Goal: Transaction & Acquisition: Purchase product/service

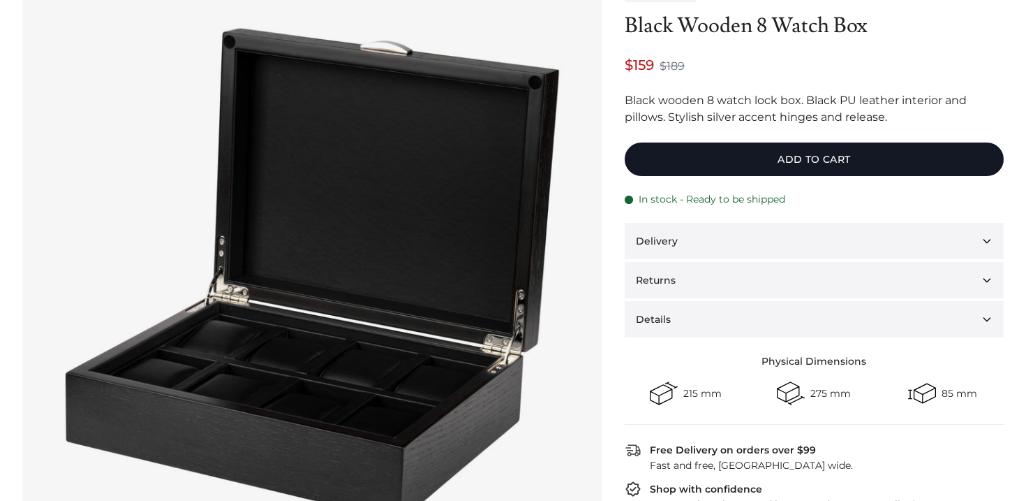
scroll to position [119, 0]
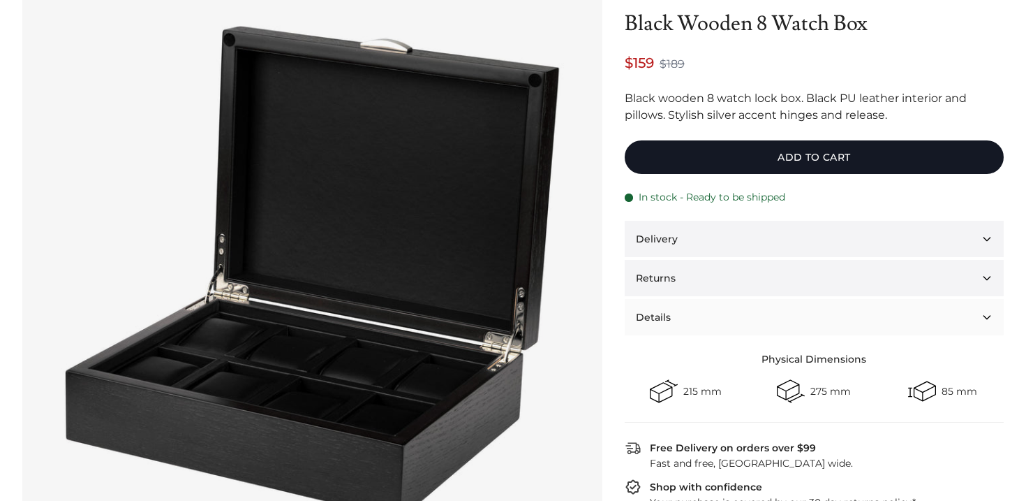
click at [686, 316] on button "Details" at bounding box center [814, 317] width 379 height 36
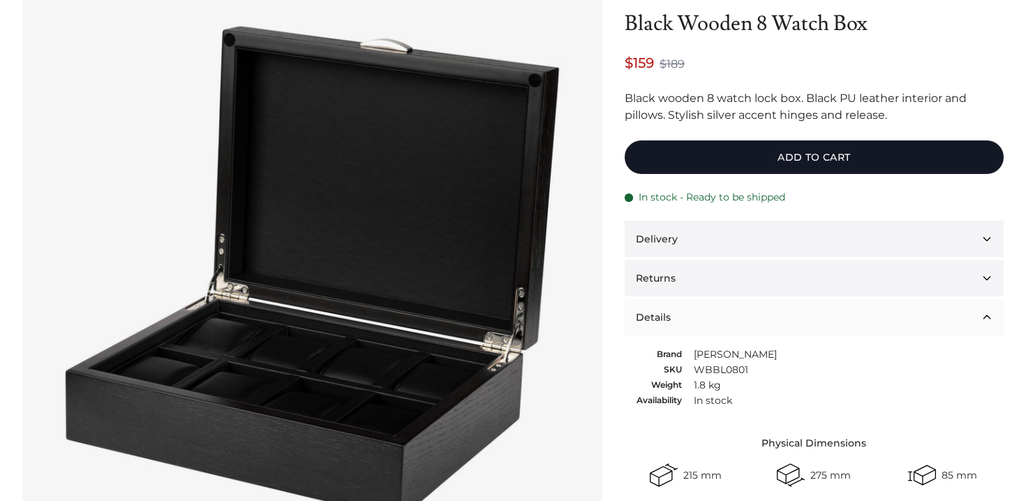
click at [688, 314] on button "Details" at bounding box center [814, 317] width 379 height 36
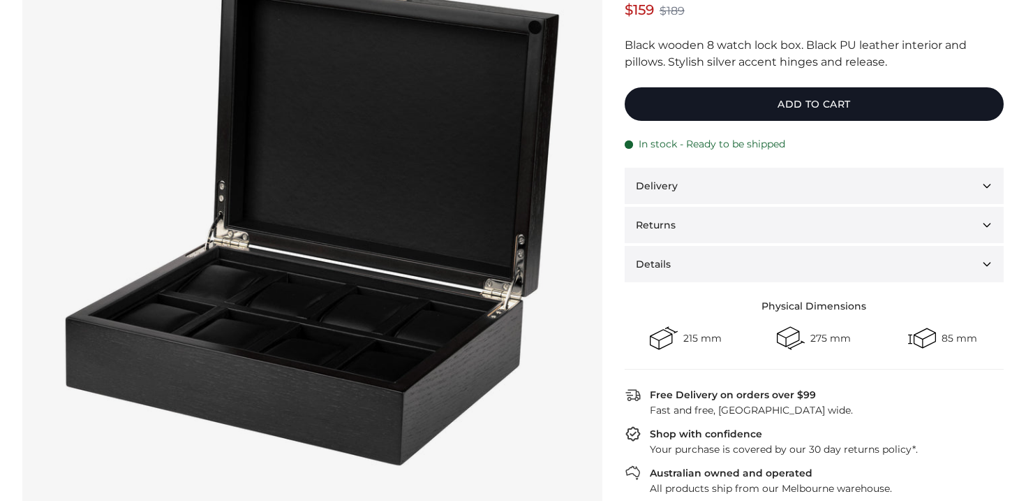
scroll to position [0, 0]
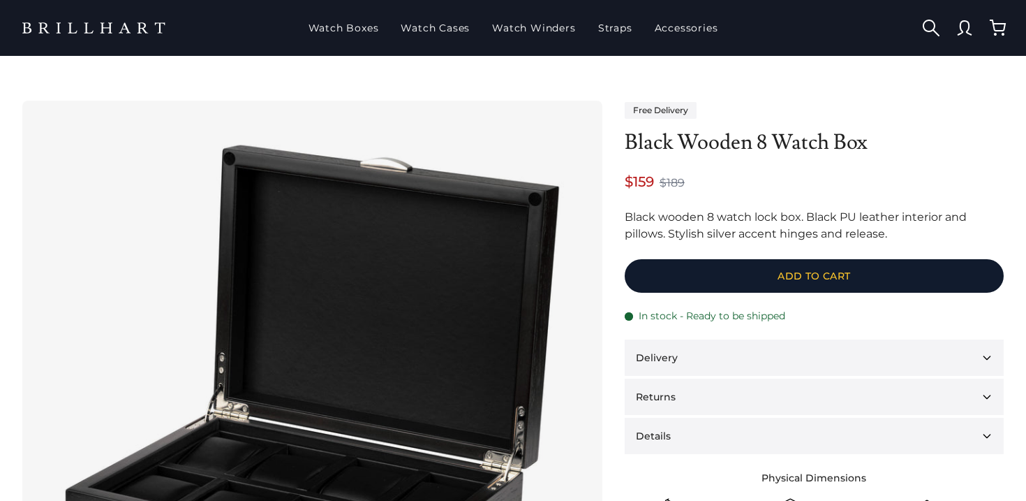
click at [683, 267] on button "Add to cart" at bounding box center [814, 276] width 379 height 34
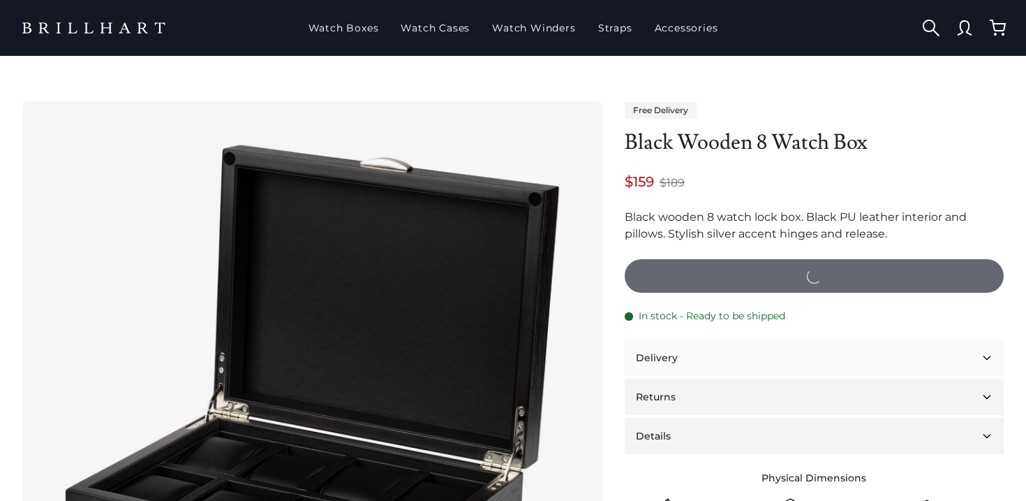
click at [679, 359] on button "Delivery" at bounding box center [814, 357] width 379 height 36
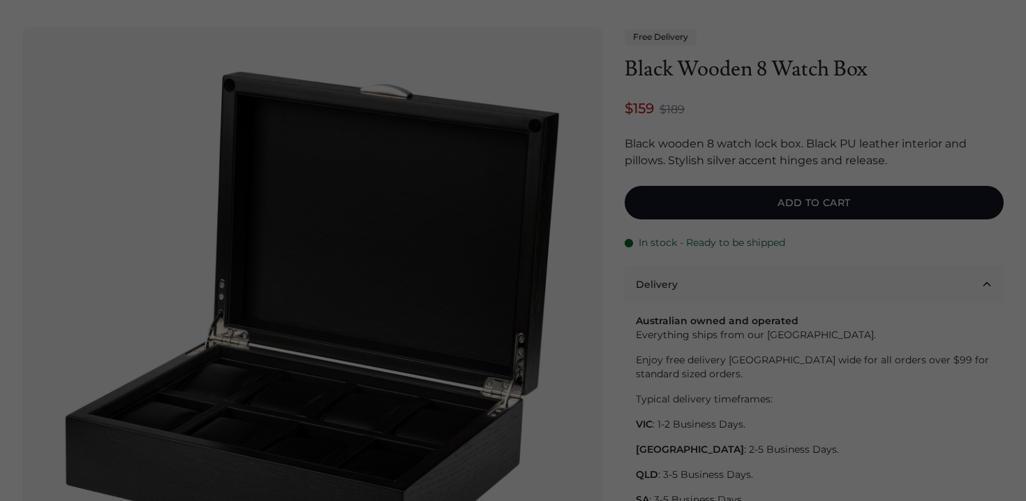
scroll to position [110, 0]
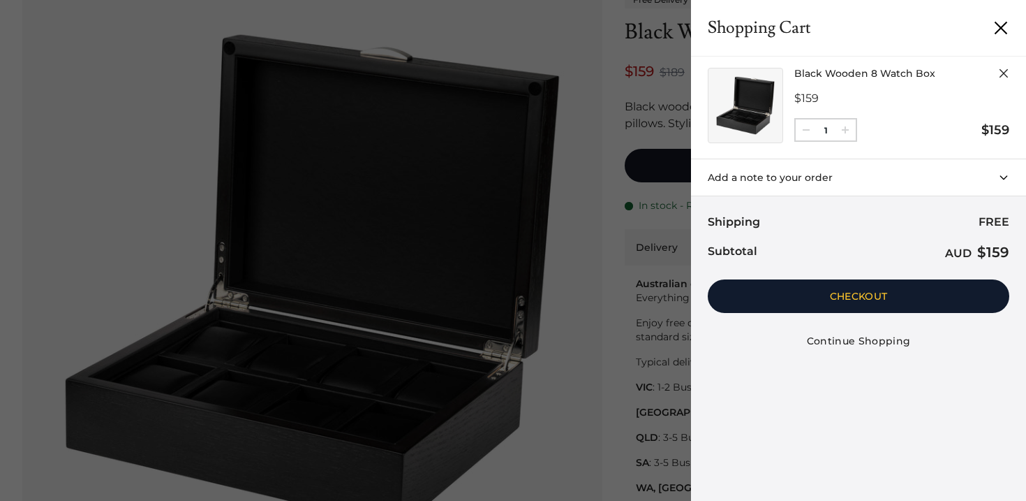
click at [820, 287] on button "Checkout" at bounding box center [859, 296] width 302 height 34
click at [520, 184] on div "Shopping Cart Dismiss Black Wooden 8 Watch Box $159 Decrement 1 Increment $159 …" at bounding box center [513, 250] width 1026 height 501
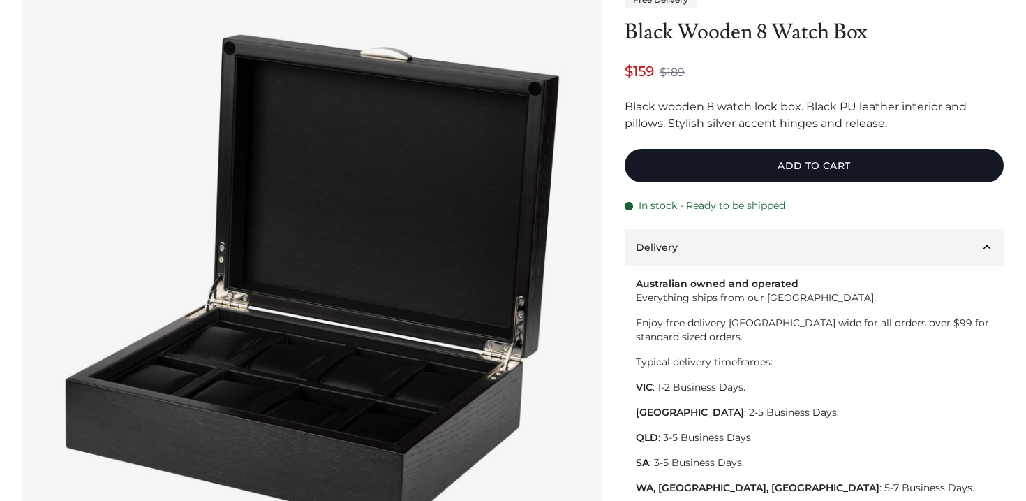
scroll to position [0, 0]
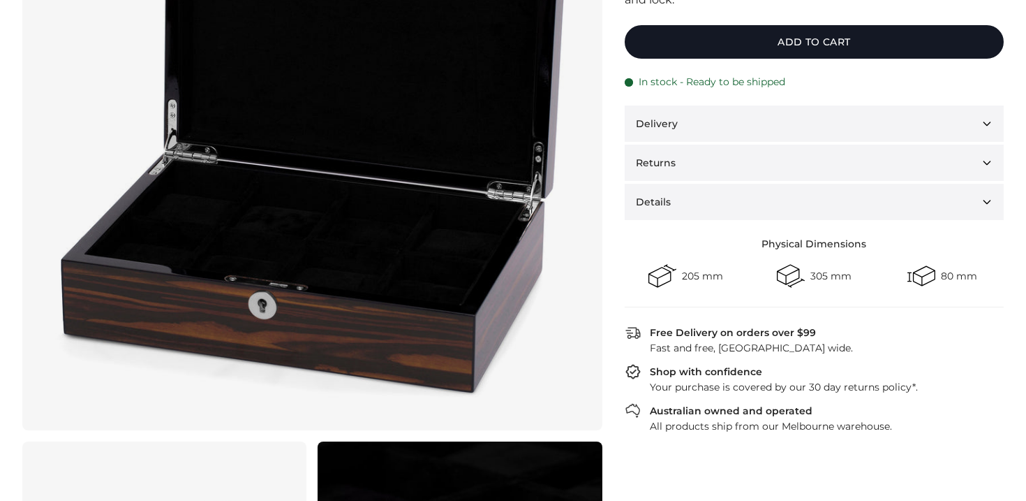
scroll to position [253, 0]
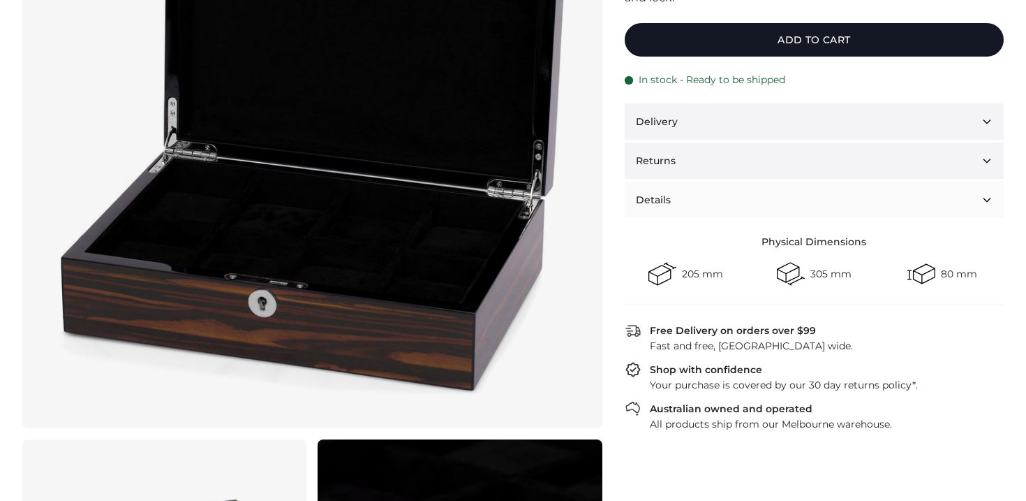
click at [683, 198] on button "Details" at bounding box center [814, 199] width 379 height 36
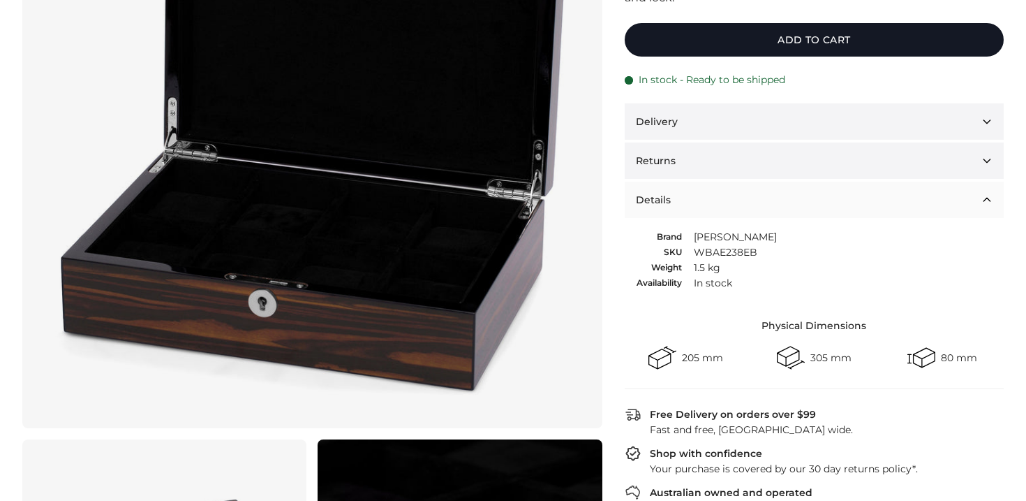
click at [683, 195] on button "Details" at bounding box center [814, 199] width 379 height 36
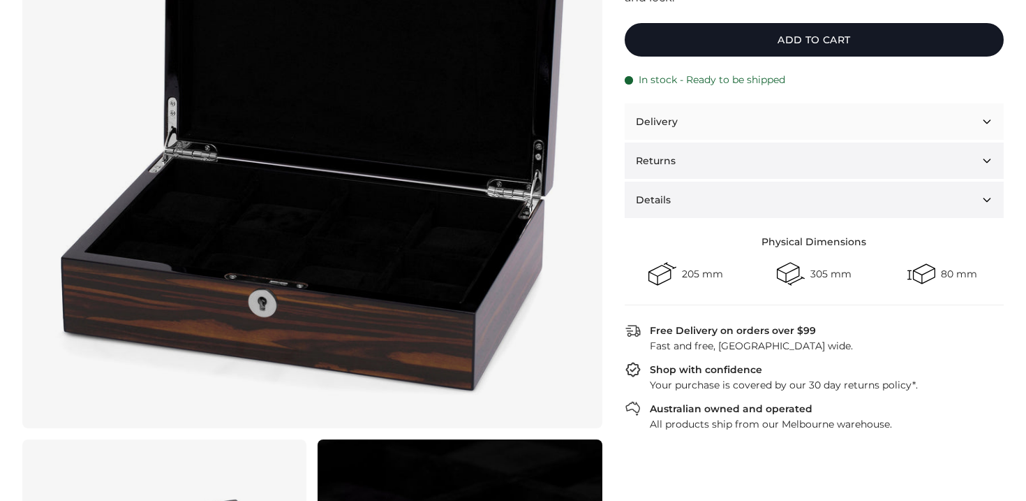
click at [679, 124] on button "Delivery" at bounding box center [814, 121] width 379 height 36
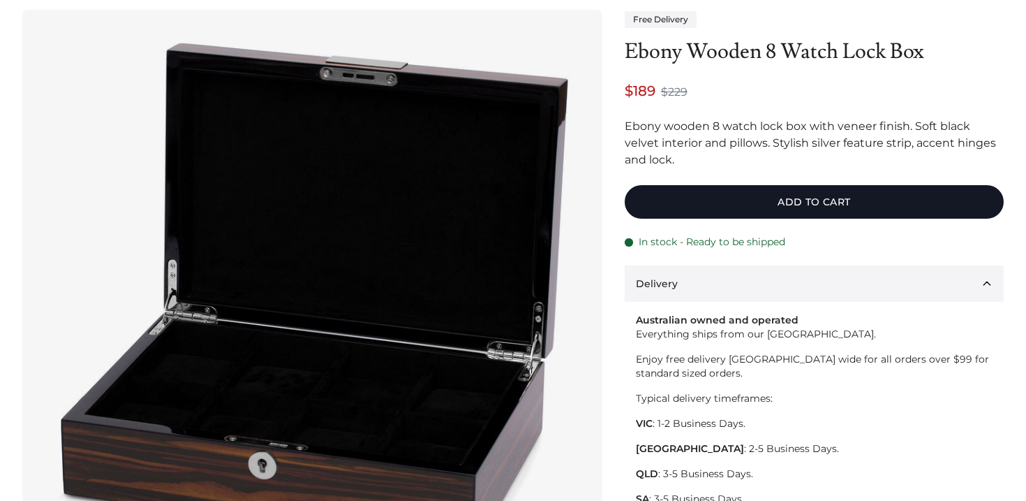
scroll to position [0, 0]
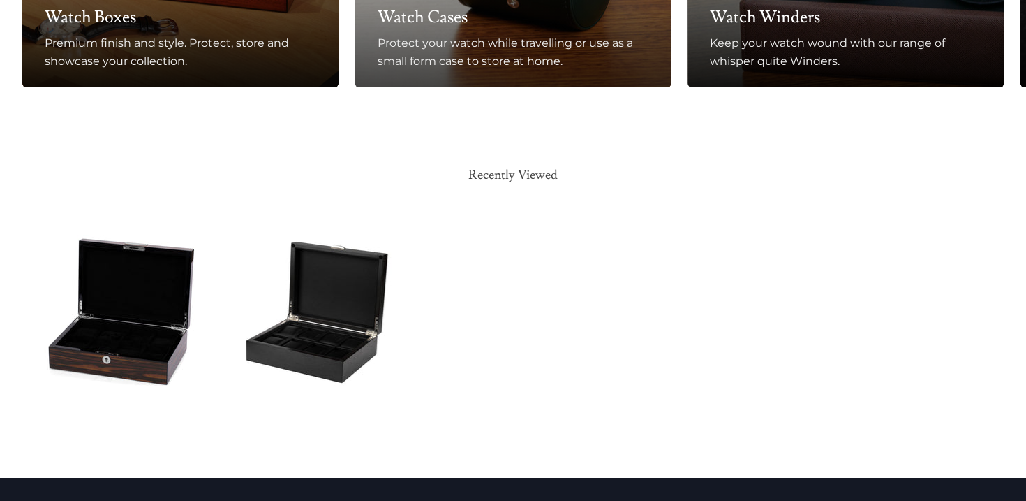
scroll to position [1470, 0]
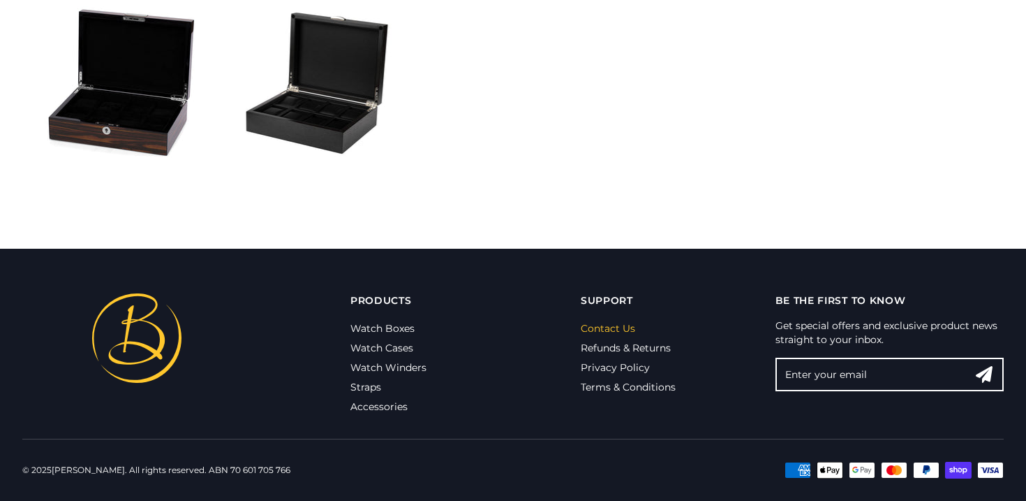
click at [622, 331] on link "Contact Us" at bounding box center [608, 328] width 54 height 13
